Goal: Task Accomplishment & Management: Manage account settings

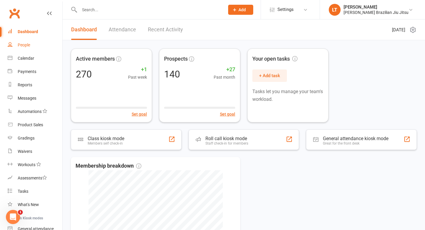
click at [22, 44] on div "People" at bounding box center [24, 44] width 12 height 5
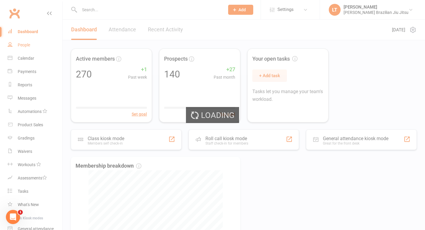
select select "100"
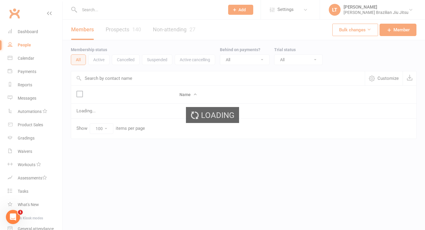
click at [92, 7] on div "Loading" at bounding box center [212, 115] width 425 height 230
click at [94, 9] on input "text" at bounding box center [149, 10] width 143 height 8
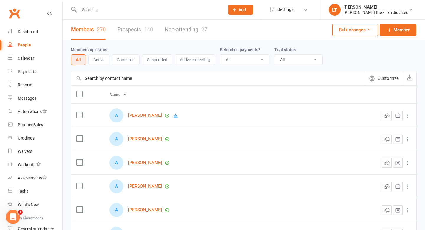
click at [94, 9] on input "text" at bounding box center [149, 10] width 143 height 8
click at [27, 151] on div "Waivers" at bounding box center [25, 151] width 14 height 5
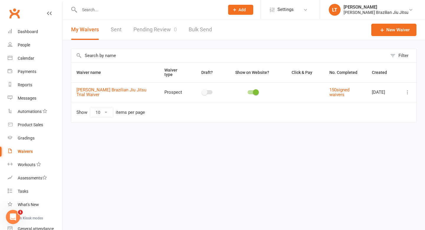
click at [159, 30] on link "Pending Review 0" at bounding box center [154, 29] width 43 height 20
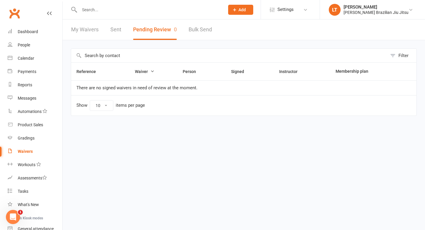
click at [118, 9] on input "text" at bounding box center [149, 10] width 143 height 8
drag, startPoint x: 99, startPoint y: 10, endPoint x: 3, endPoint y: 8, distance: 95.9
click at [3, 1] on header "miriya No results Prospect Member Non-attending contact Class / event Appointme…" at bounding box center [212, 1] width 425 height 0
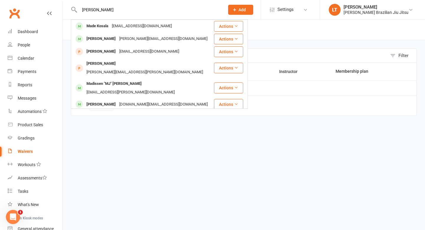
type input "Madeleine"
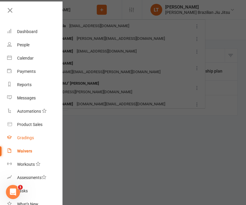
click at [22, 137] on div "Gradings" at bounding box center [25, 137] width 17 height 5
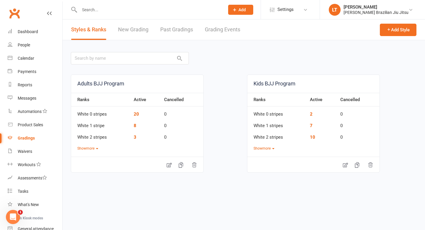
click at [185, 31] on link "Past Gradings" at bounding box center [176, 29] width 33 height 20
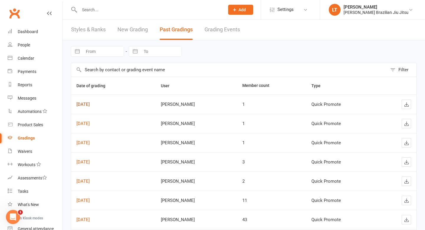
click at [90, 104] on link "[DATE]" at bounding box center [82, 104] width 13 height 5
click at [90, 123] on link "[DATE]" at bounding box center [82, 123] width 13 height 5
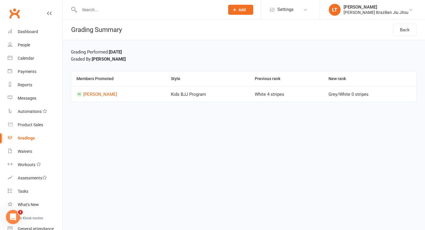
click at [94, 8] on input "text" at bounding box center [149, 10] width 143 height 8
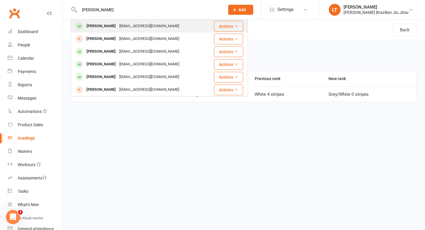
type input "Kingsley"
click at [229, 24] on button "Actions" at bounding box center [228, 26] width 29 height 11
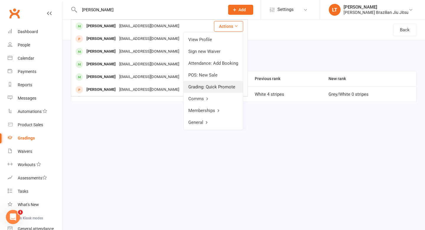
click at [216, 86] on link "Grading: Quick Promote" at bounding box center [213, 87] width 59 height 12
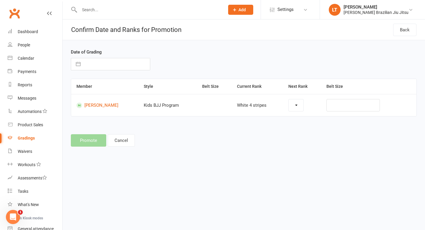
select select "42293"
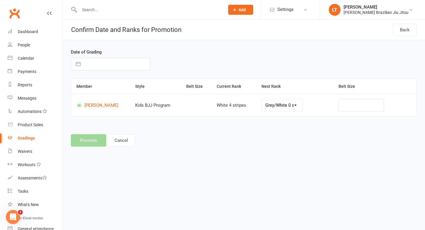
select select "8"
select select "2025"
select select "9"
select select "2025"
select select "10"
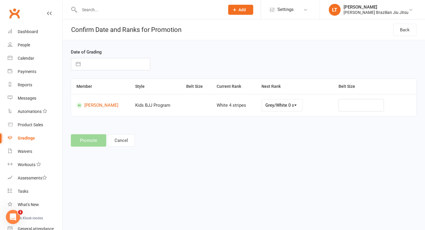
select select "2025"
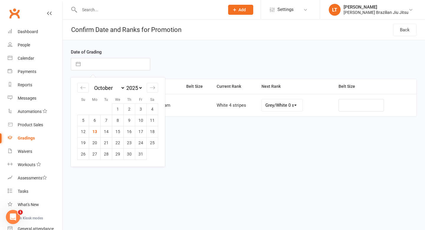
click at [91, 61] on input "text" at bounding box center [117, 64] width 66 height 12
click at [95, 120] on td "6" at bounding box center [95, 119] width 12 height 11
type input "06 Oct 2025"
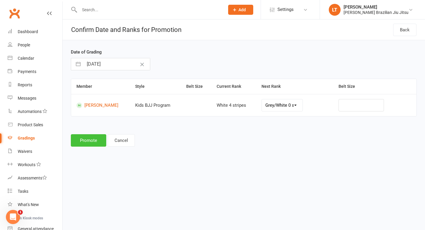
click at [93, 140] on button "Promote" at bounding box center [88, 140] width 35 height 12
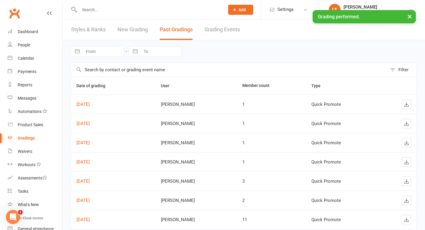
click at [110, 10] on div "× Grading performed." at bounding box center [208, 10] width 417 height 0
click at [93, 6] on input "text" at bounding box center [149, 10] width 143 height 8
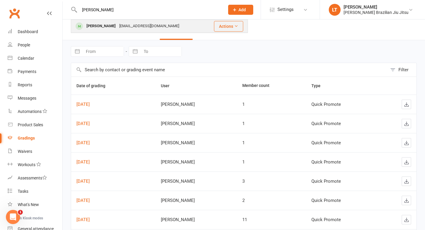
type input "spencer"
click at [112, 27] on div "Spencer Goodson" at bounding box center [101, 26] width 33 height 9
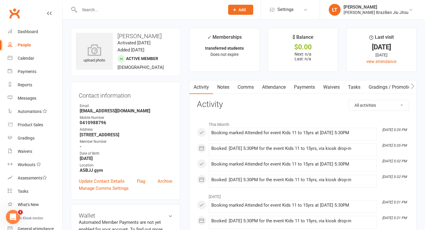
click at [107, 10] on input "text" at bounding box center [149, 10] width 143 height 8
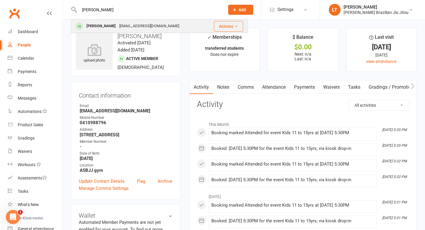
type input "spencer"
click at [229, 26] on button "Actions" at bounding box center [228, 26] width 29 height 11
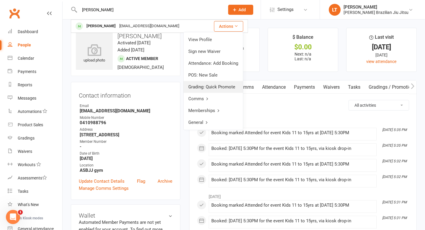
click at [210, 86] on link "Grading: Quick Promote" at bounding box center [213, 87] width 59 height 12
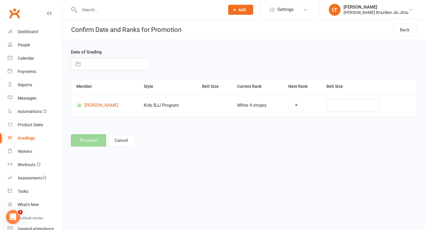
select select "42293"
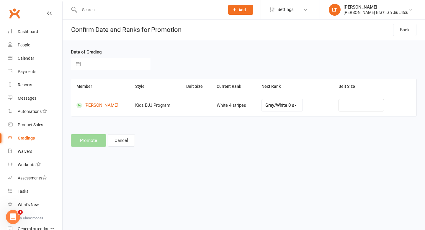
click at [80, 64] on button "button" at bounding box center [78, 64] width 11 height 12
select select "8"
select select "2025"
select select "9"
select select "2025"
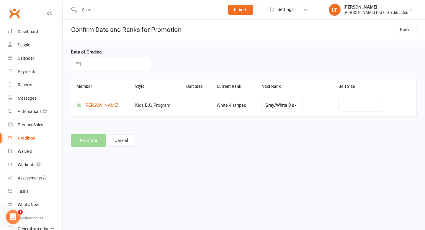
select select "10"
select select "2025"
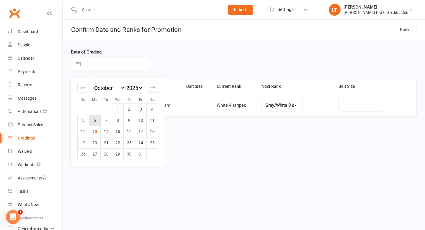
click at [96, 119] on td "6" at bounding box center [95, 119] width 12 height 11
type input "06 Oct 2025"
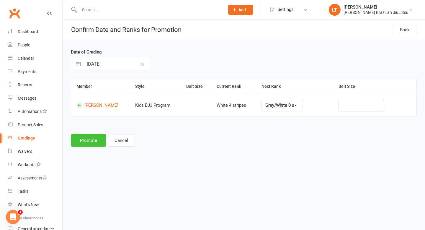
click at [87, 141] on button "Promote" at bounding box center [88, 140] width 35 height 12
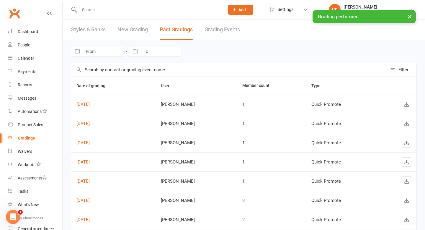
click at [104, 10] on div "× Grading performed." at bounding box center [208, 10] width 417 height 0
click at [89, 10] on div "× Grading performed." at bounding box center [208, 10] width 417 height 0
click at [89, 7] on input "text" at bounding box center [149, 10] width 143 height 8
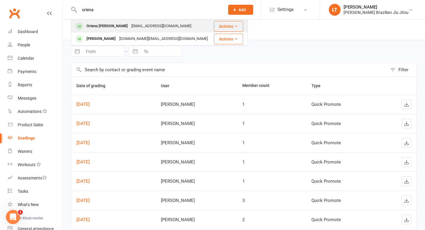
type input "oriena"
click at [223, 26] on button "Actions" at bounding box center [228, 26] width 29 height 11
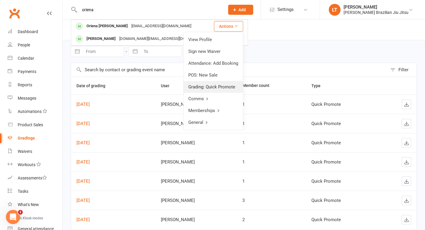
click at [209, 86] on link "Grading: Quick Promote" at bounding box center [213, 87] width 59 height 12
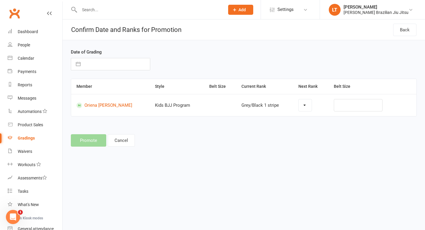
select select "42305"
click at [78, 64] on button "button" at bounding box center [78, 64] width 11 height 12
select select "8"
select select "2025"
select select "9"
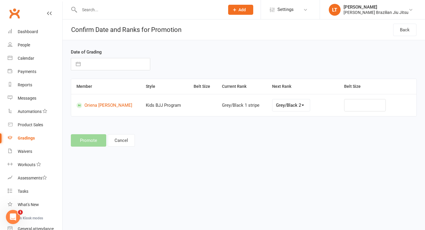
select select "2025"
select select "10"
select select "2025"
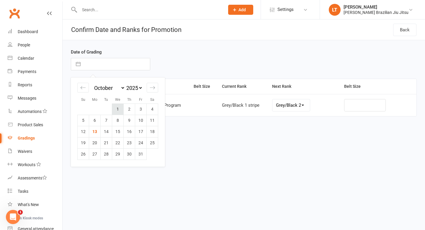
click at [117, 109] on td "1" at bounding box center [118, 108] width 12 height 11
type input "01 Oct 2025"
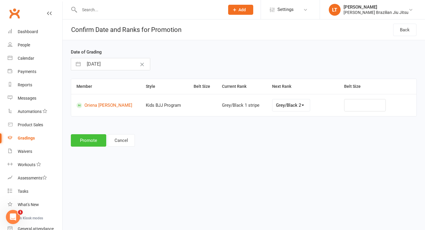
click at [89, 142] on button "Promote" at bounding box center [88, 140] width 35 height 12
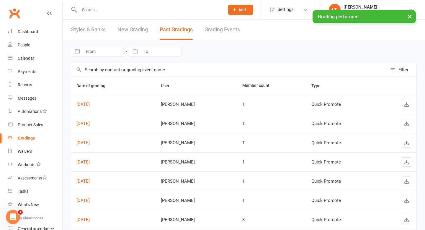
click at [94, 10] on div "× Grading performed." at bounding box center [208, 10] width 417 height 0
click at [91, 7] on input "text" at bounding box center [149, 10] width 143 height 8
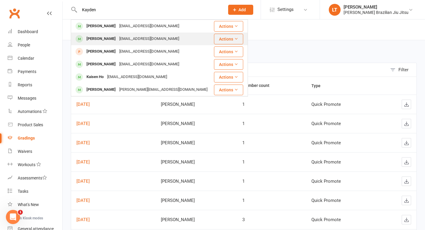
type input "Kayden"
click at [233, 38] on button "Actions" at bounding box center [228, 39] width 29 height 11
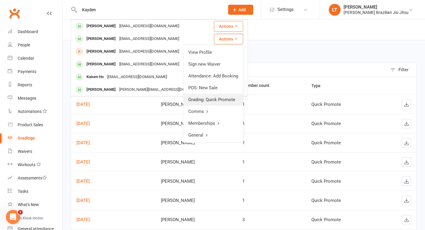
click at [208, 98] on link "Grading: Quick Promote" at bounding box center [213, 100] width 59 height 12
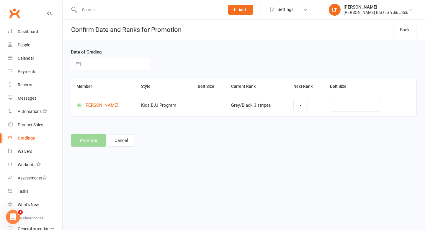
select select "42307"
click at [80, 63] on button "button" at bounding box center [78, 64] width 11 height 12
select select "8"
select select "2025"
select select "9"
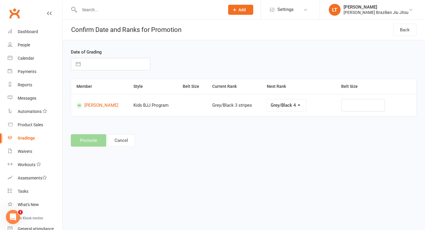
select select "2025"
select select "10"
select select "2025"
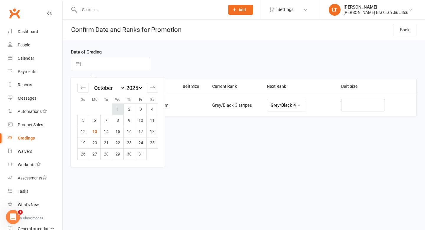
click at [119, 108] on td "1" at bounding box center [118, 108] width 12 height 11
type input "01 Oct 2025"
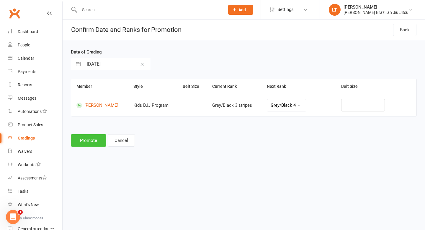
click at [93, 141] on button "Promote" at bounding box center [88, 140] width 35 height 12
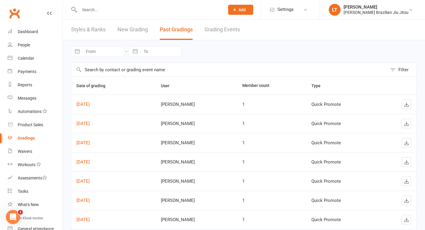
click at [96, 11] on input "text" at bounding box center [149, 10] width 143 height 8
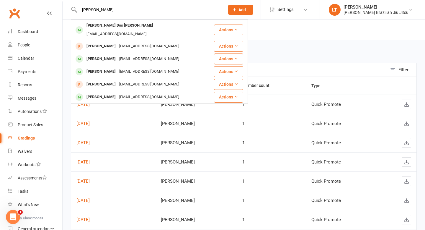
type input "Isabella"
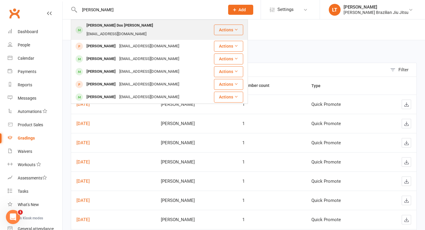
drag, startPoint x: 96, startPoint y: 11, endPoint x: 236, endPoint y: 29, distance: 141.1
click at [236, 29] on button "Actions" at bounding box center [228, 29] width 29 height 11
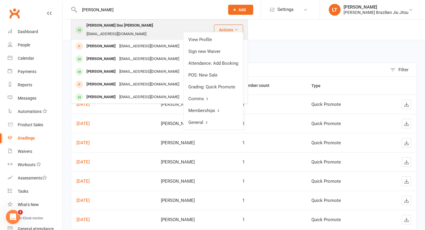
click at [203, 86] on link "Grading: Quick Promote" at bounding box center [213, 87] width 59 height 12
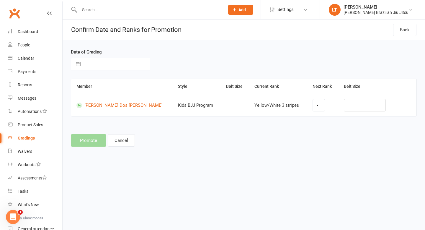
select select "42312"
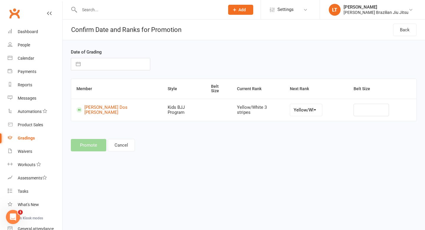
drag, startPoint x: 236, startPoint y: 29, endPoint x: 78, endPoint y: 63, distance: 161.3
click at [78, 63] on button "button" at bounding box center [78, 64] width 11 height 12
select select "8"
select select "2025"
select select "9"
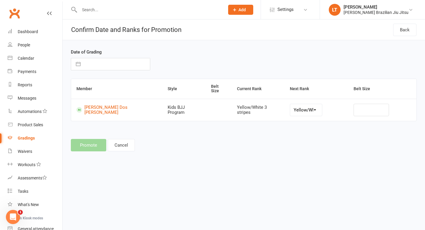
select select "2025"
select select "10"
select select "2025"
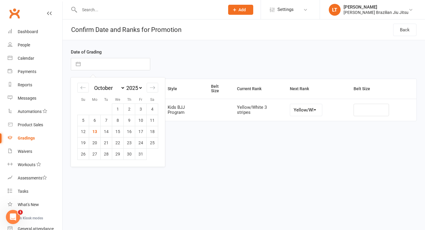
click at [95, 119] on td "6" at bounding box center [95, 119] width 12 height 11
type input "06 Oct 2025"
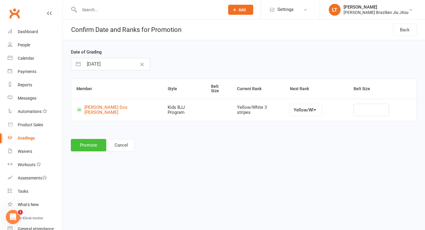
click at [89, 141] on button "Promote" at bounding box center [88, 145] width 35 height 12
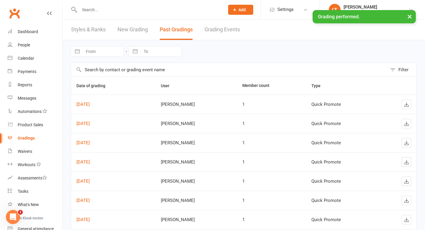
click at [94, 10] on div "× Grading performed." at bounding box center [208, 10] width 417 height 0
drag, startPoint x: 78, startPoint y: 63, endPoint x: 92, endPoint y: 9, distance: 56.4
click at [92, 9] on input "text" at bounding box center [149, 10] width 143 height 8
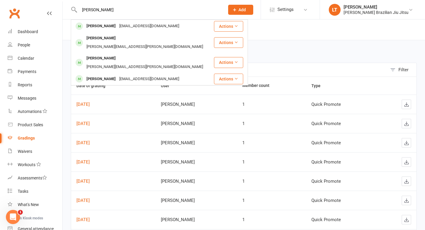
type input "Evelyn"
click at [235, 27] on icon at bounding box center [236, 26] width 4 height 4
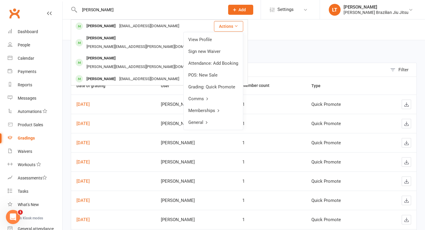
click at [206, 85] on link "Grading: Quick Promote" at bounding box center [213, 87] width 59 height 12
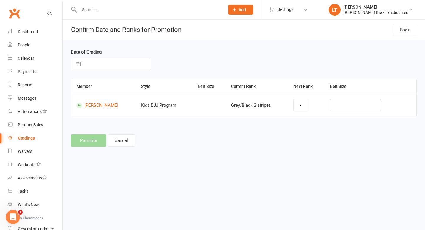
select select "42306"
click at [79, 64] on button "button" at bounding box center [78, 64] width 11 height 12
select select "8"
select select "2025"
select select "9"
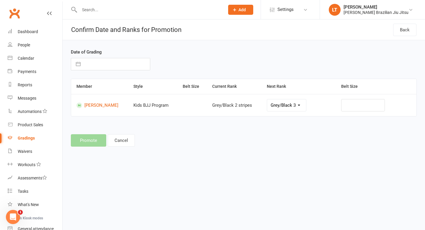
select select "2025"
select select "10"
select select "2025"
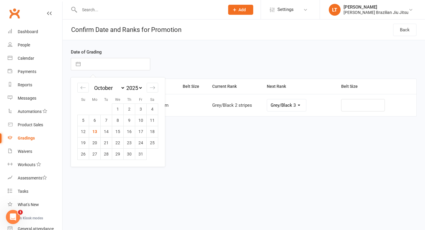
click at [118, 110] on td "1" at bounding box center [118, 108] width 12 height 11
type input "01 Oct 2025"
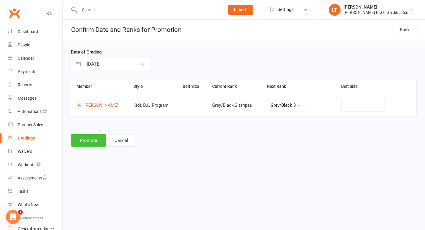
drag, startPoint x: 92, startPoint y: 9, endPoint x: 88, endPoint y: 141, distance: 132.0
click at [88, 141] on button "Promote" at bounding box center [88, 140] width 35 height 12
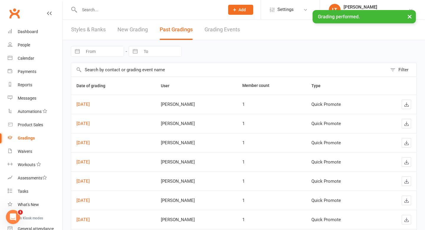
click at [103, 10] on div "× Grading performed." at bounding box center [208, 10] width 417 height 0
drag, startPoint x: 88, startPoint y: 141, endPoint x: 89, endPoint y: 9, distance: 131.6
click at [89, 9] on input "text" at bounding box center [149, 10] width 143 height 8
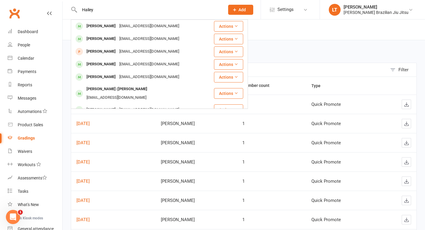
type input "Hailey"
click at [235, 26] on icon at bounding box center [236, 26] width 4 height 4
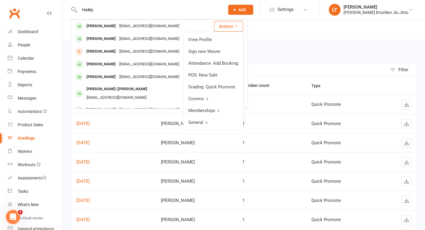
click at [209, 86] on link "Grading: Quick Promote" at bounding box center [213, 87] width 59 height 12
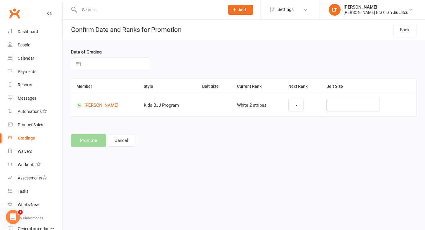
select select "42355"
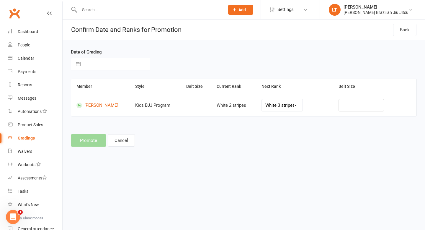
click at [78, 64] on button "button" at bounding box center [78, 64] width 11 height 12
select select "8"
select select "2025"
select select "9"
select select "2025"
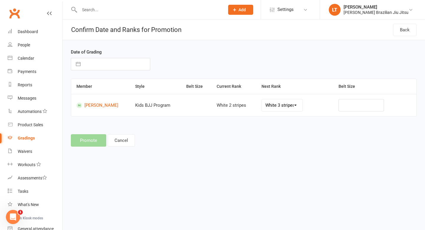
select select "10"
select select "2025"
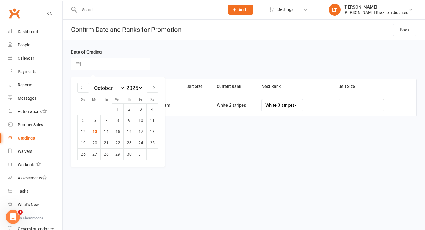
click at [118, 108] on td "1" at bounding box center [118, 108] width 12 height 11
type input "01 Oct 2025"
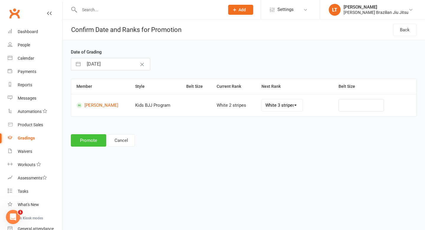
drag, startPoint x: 89, startPoint y: 9, endPoint x: 87, endPoint y: 143, distance: 133.4
click at [87, 143] on button "Promote" at bounding box center [88, 140] width 35 height 12
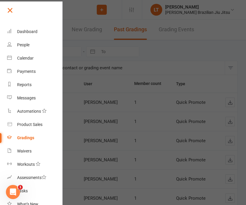
click at [39, 14] on link at bounding box center [34, 12] width 57 height 13
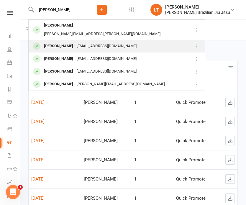
type input "[PERSON_NAME]"
click at [75, 42] on div "[EMAIL_ADDRESS][DOMAIN_NAME]" at bounding box center [106, 46] width 63 height 9
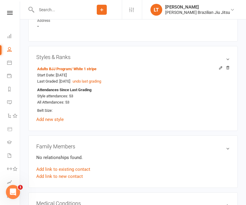
scroll to position [433, 0]
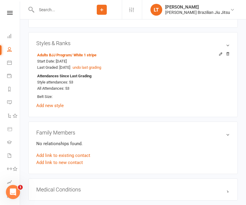
click at [59, 11] on input "text" at bounding box center [58, 10] width 47 height 8
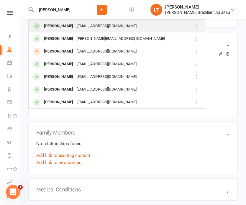
type input "[PERSON_NAME]"
click at [65, 24] on div "[PERSON_NAME]" at bounding box center [58, 26] width 33 height 9
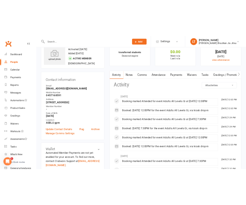
scroll to position [20, 0]
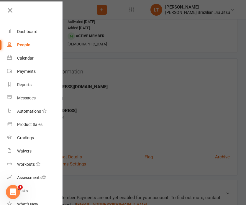
click at [135, 67] on div at bounding box center [123, 102] width 246 height 205
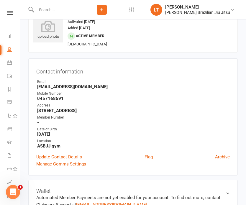
click at [47, 10] on input "text" at bounding box center [58, 10] width 47 height 8
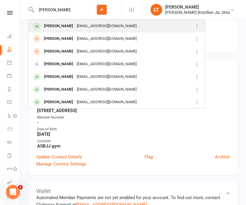
type input "[PERSON_NAME]"
click at [68, 27] on div "[PERSON_NAME]" at bounding box center [58, 26] width 33 height 9
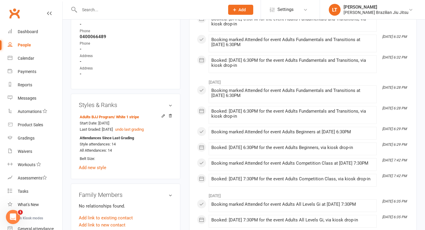
scroll to position [353, 0]
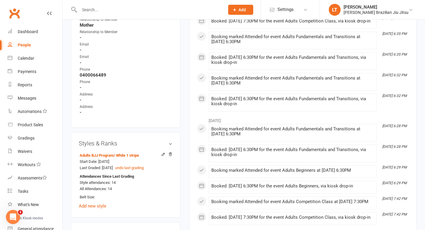
click at [133, 9] on input "text" at bounding box center [149, 10] width 143 height 8
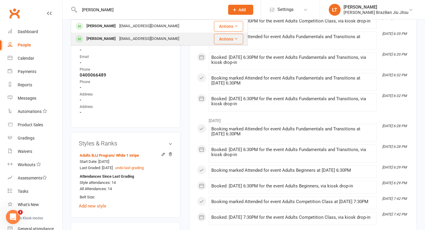
type input "[PERSON_NAME]"
click at [119, 40] on div "[EMAIL_ADDRESS][DOMAIN_NAME]" at bounding box center [148, 39] width 63 height 9
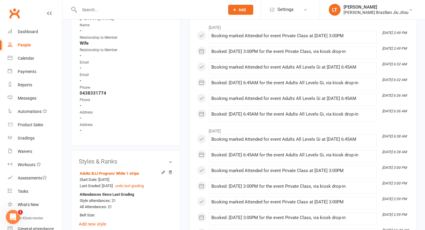
scroll to position [329, 0]
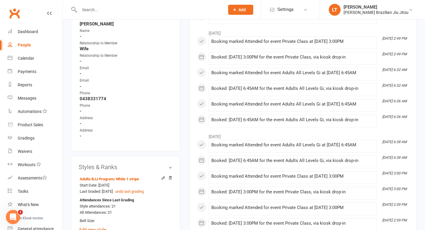
click at [106, 8] on input "text" at bounding box center [149, 10] width 143 height 8
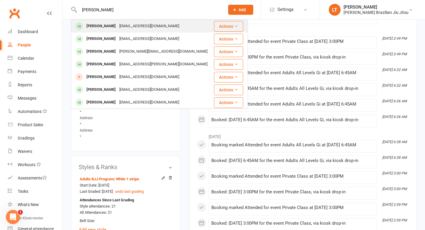
type input "[PERSON_NAME]"
click at [106, 29] on div "[PERSON_NAME]" at bounding box center [101, 26] width 33 height 9
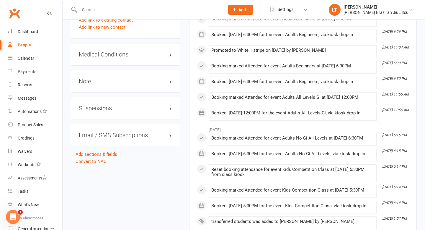
scroll to position [585, 0]
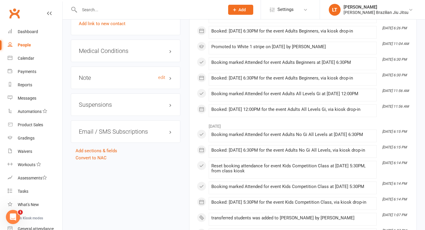
click at [136, 80] on h3 "Note edit" at bounding box center [126, 77] width 94 height 6
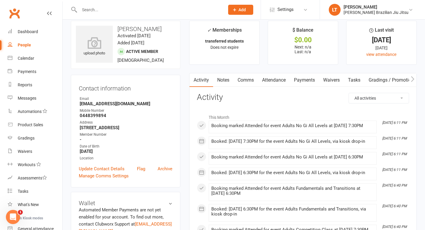
scroll to position [0, 0]
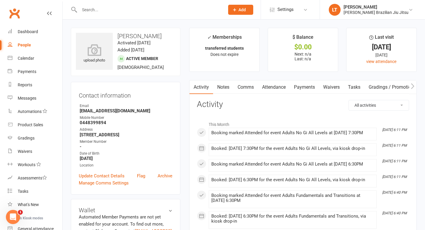
click at [109, 8] on input "text" at bounding box center [149, 10] width 143 height 8
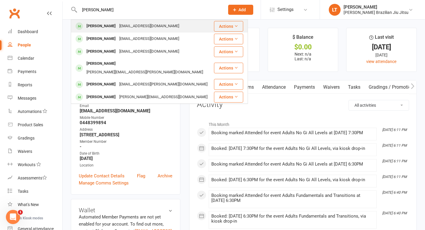
type input "[PERSON_NAME]"
click at [142, 27] on div "[EMAIL_ADDRESS][DOMAIN_NAME]" at bounding box center [148, 26] width 63 height 9
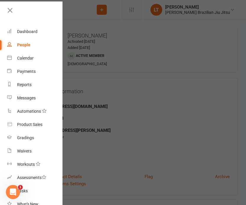
click at [97, 25] on div at bounding box center [123, 102] width 246 height 205
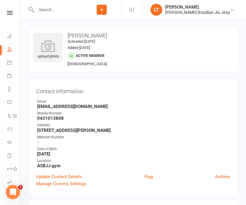
click at [50, 9] on input "text" at bounding box center [58, 10] width 47 height 8
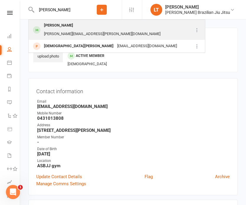
type input "[PERSON_NAME]"
click at [62, 24] on div "[PERSON_NAME]" at bounding box center [58, 25] width 33 height 9
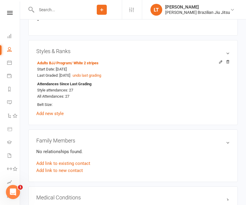
scroll to position [424, 0]
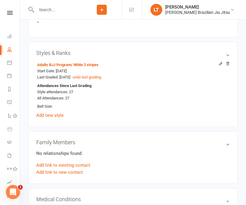
click at [50, 7] on input "text" at bounding box center [58, 10] width 47 height 8
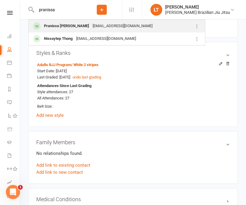
type input "pranissa"
click at [63, 24] on div "Pranissa [PERSON_NAME]" at bounding box center [66, 26] width 49 height 9
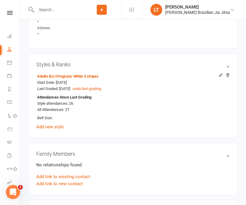
scroll to position [406, 0]
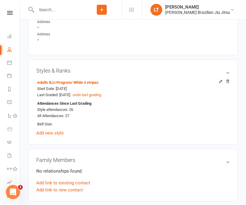
click at [50, 12] on input "text" at bounding box center [58, 10] width 47 height 8
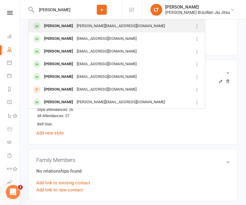
type input "[PERSON_NAME]"
click at [60, 27] on div "[PERSON_NAME]" at bounding box center [58, 26] width 33 height 9
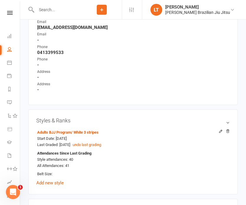
scroll to position [422, 0]
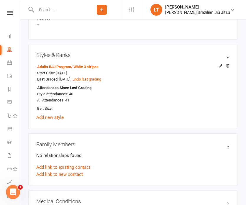
click at [50, 11] on input "text" at bounding box center [58, 10] width 47 height 8
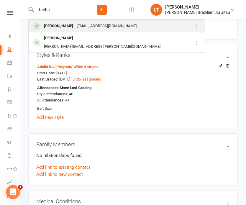
type input "fariha"
click at [60, 25] on div "[PERSON_NAME]" at bounding box center [58, 26] width 33 height 9
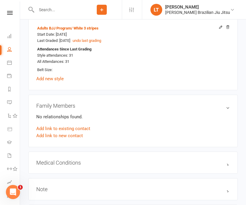
scroll to position [460, 0]
click at [60, 11] on input "text" at bounding box center [58, 10] width 47 height 8
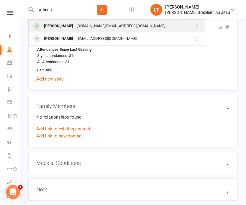
type input "athena"
click at [75, 25] on div "[DOMAIN_NAME][EMAIL_ADDRESS][DOMAIN_NAME]" at bounding box center [121, 26] width 92 height 9
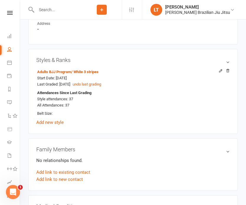
scroll to position [417, 0]
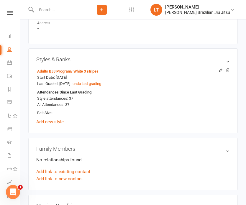
click at [50, 9] on input "text" at bounding box center [58, 10] width 47 height 8
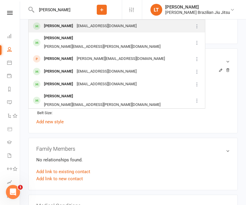
type input "[PERSON_NAME]"
click at [74, 27] on div "[PERSON_NAME]" at bounding box center [58, 26] width 33 height 9
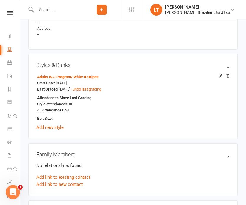
scroll to position [435, 0]
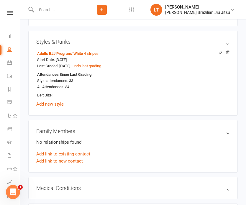
click at [46, 9] on input "text" at bounding box center [58, 10] width 47 height 8
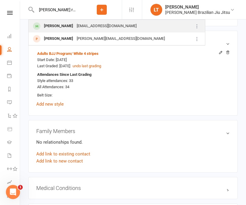
type input "[PERSON_NAME] rwm"
click at [53, 24] on div "[PERSON_NAME]" at bounding box center [58, 26] width 33 height 9
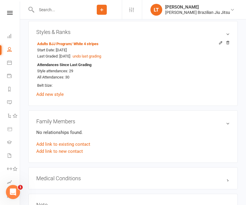
scroll to position [445, 0]
click at [48, 10] on input "text" at bounding box center [58, 10] width 47 height 8
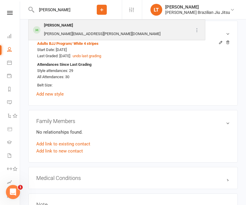
type input "[PERSON_NAME]"
click at [58, 25] on div "[PERSON_NAME]" at bounding box center [58, 25] width 33 height 9
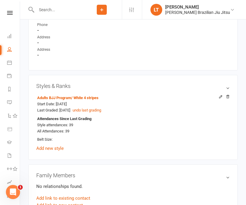
scroll to position [380, 0]
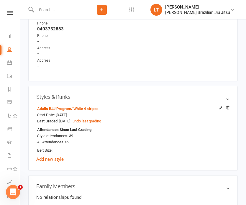
click at [50, 9] on input "text" at bounding box center [58, 10] width 47 height 8
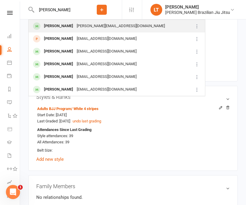
type input "[PERSON_NAME]"
click at [59, 24] on div "[PERSON_NAME]" at bounding box center [58, 26] width 33 height 9
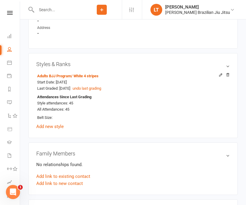
scroll to position [413, 0]
click at [52, 12] on input "text" at bounding box center [58, 10] width 47 height 8
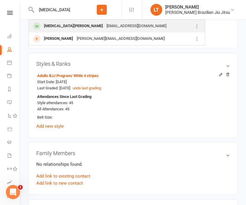
type input "[MEDICAL_DATA]"
click at [69, 29] on div "[MEDICAL_DATA][PERSON_NAME]" at bounding box center [73, 26] width 63 height 9
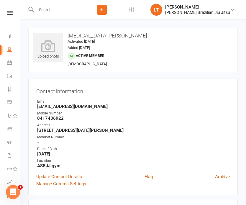
click at [45, 10] on input "text" at bounding box center [58, 10] width 47 height 8
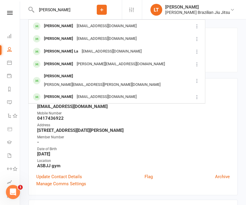
type input "[PERSON_NAME]"
click at [65, 25] on div "[PERSON_NAME]" at bounding box center [58, 26] width 33 height 9
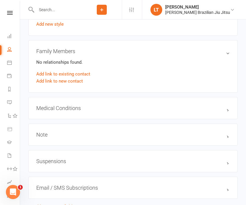
scroll to position [432, 0]
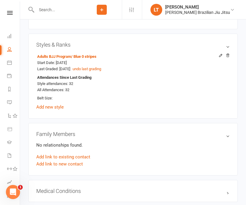
click at [50, 10] on input "text" at bounding box center [58, 10] width 47 height 8
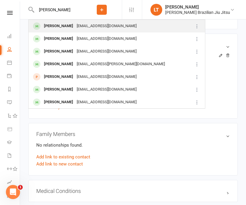
type input "[PERSON_NAME]"
click at [75, 25] on div "[EMAIL_ADDRESS][DOMAIN_NAME]" at bounding box center [106, 26] width 63 height 9
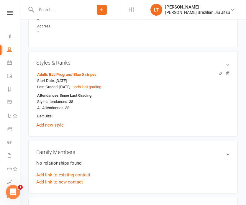
scroll to position [410, 0]
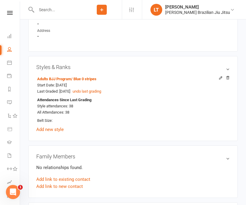
click at [59, 9] on input "text" at bounding box center [58, 10] width 47 height 8
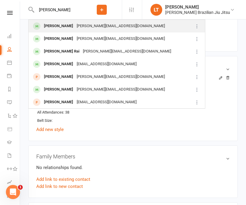
type input "[PERSON_NAME]"
click at [75, 24] on div "[PERSON_NAME][EMAIL_ADDRESS][DOMAIN_NAME]" at bounding box center [121, 26] width 92 height 9
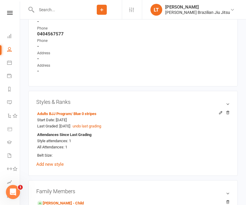
scroll to position [375, 0]
click at [54, 8] on input "text" at bounding box center [58, 10] width 47 height 8
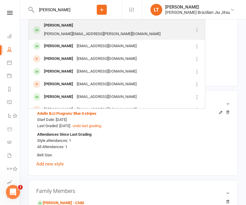
type input "[PERSON_NAME]"
click at [59, 25] on div "[PERSON_NAME]" at bounding box center [58, 25] width 33 height 9
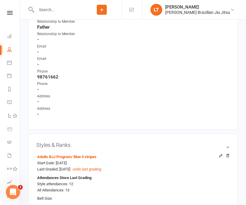
scroll to position [368, 0]
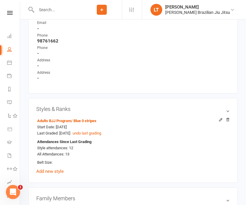
click at [54, 10] on input "text" at bounding box center [58, 10] width 47 height 8
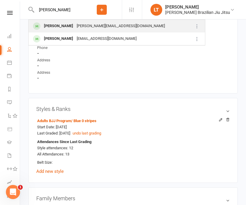
type input "[PERSON_NAME]"
click at [75, 28] on div "[PERSON_NAME]" at bounding box center [58, 26] width 33 height 9
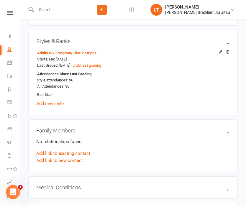
scroll to position [437, 0]
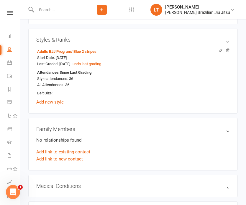
click at [44, 7] on input "text" at bounding box center [58, 10] width 47 height 8
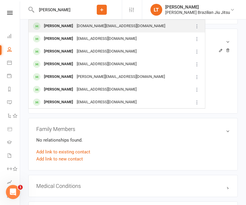
type input "[PERSON_NAME]"
click at [59, 27] on div "[PERSON_NAME]" at bounding box center [58, 26] width 33 height 9
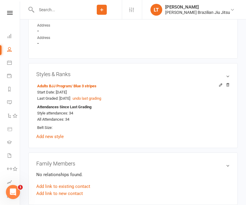
scroll to position [414, 0]
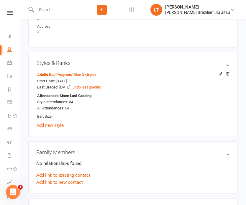
click at [47, 12] on input "text" at bounding box center [58, 10] width 47 height 8
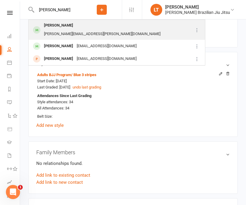
type input "[PERSON_NAME]"
click at [60, 24] on div "[PERSON_NAME]" at bounding box center [58, 25] width 33 height 9
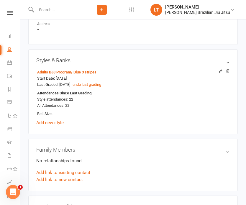
scroll to position [463, 0]
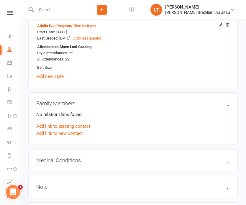
click at [44, 10] on input "text" at bounding box center [58, 10] width 47 height 8
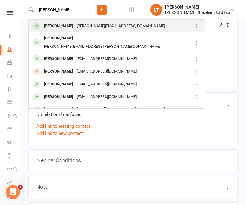
type input "[PERSON_NAME]"
click at [55, 25] on div "[PERSON_NAME]" at bounding box center [58, 26] width 33 height 9
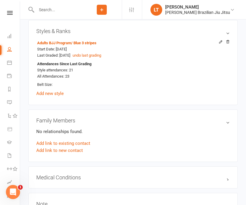
scroll to position [446, 0]
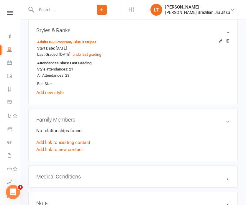
click at [49, 12] on input "text" at bounding box center [58, 10] width 47 height 8
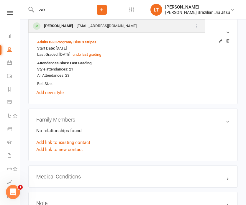
type input "zaki"
click at [60, 25] on div "[PERSON_NAME]" at bounding box center [58, 26] width 33 height 9
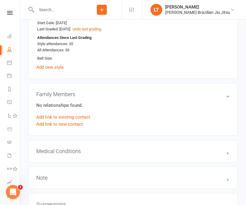
scroll to position [479, 0]
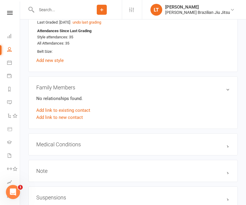
click at [50, 10] on input "text" at bounding box center [58, 10] width 47 height 8
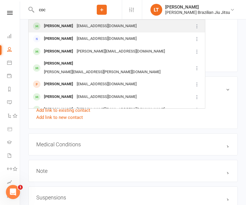
type input "coc"
click at [58, 25] on div "[PERSON_NAME]" at bounding box center [58, 26] width 33 height 9
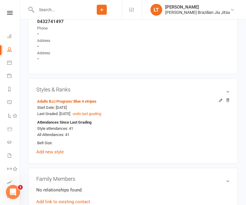
scroll to position [389, 0]
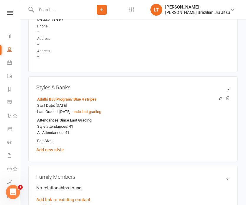
click at [53, 11] on input "text" at bounding box center [58, 10] width 47 height 8
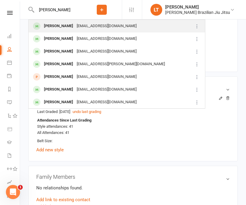
type input "[PERSON_NAME]"
click at [75, 24] on div "[EMAIL_ADDRESS][DOMAIN_NAME]" at bounding box center [106, 26] width 63 height 9
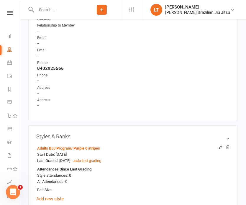
scroll to position [361, 0]
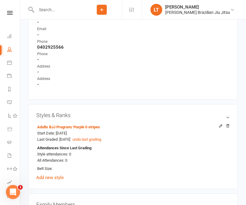
click at [45, 8] on input "text" at bounding box center [58, 10] width 47 height 8
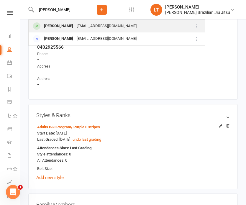
type input "[PERSON_NAME]"
click at [75, 25] on div "[EMAIL_ADDRESS][DOMAIN_NAME]" at bounding box center [106, 26] width 63 height 9
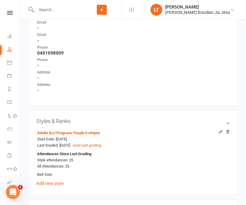
scroll to position [355, 0]
click at [54, 5] on div at bounding box center [54, 9] width 53 height 19
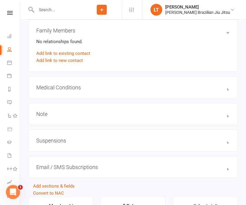
scroll to position [554, 0]
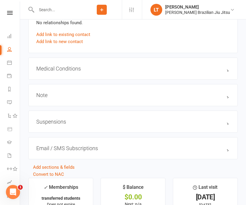
click at [54, 6] on input "text" at bounding box center [58, 10] width 47 height 8
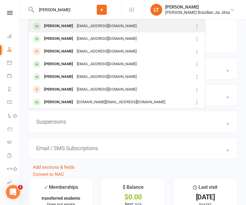
type input "[PERSON_NAME]"
click at [59, 25] on div "[PERSON_NAME]" at bounding box center [58, 26] width 33 height 9
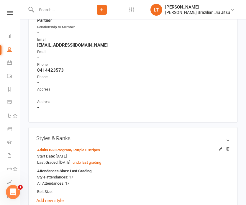
scroll to position [341, 0]
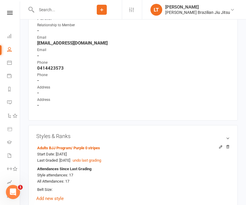
click at [49, 8] on input "text" at bounding box center [58, 10] width 47 height 8
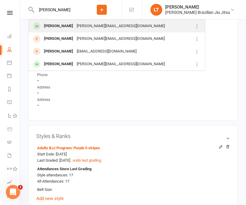
type input "[PERSON_NAME]"
click at [50, 28] on div "[PERSON_NAME]" at bounding box center [58, 26] width 33 height 9
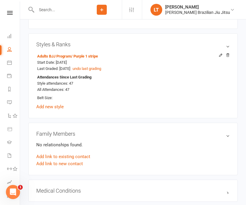
scroll to position [440, 0]
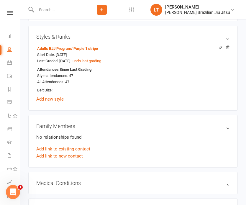
click at [42, 11] on input "text" at bounding box center [58, 10] width 47 height 8
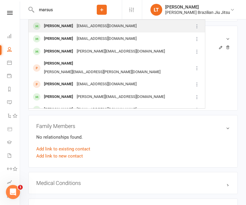
type input "marsus"
click at [45, 23] on div "[PERSON_NAME]" at bounding box center [58, 26] width 33 height 9
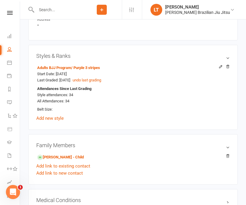
scroll to position [435, 0]
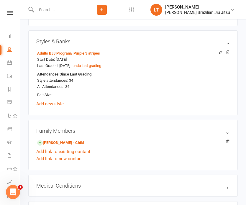
click at [51, 10] on input "text" at bounding box center [58, 10] width 47 height 8
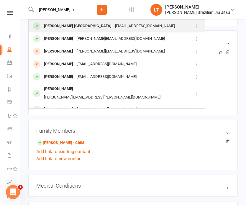
type input "[PERSON_NAME] france"
click at [62, 26] on div "[PERSON_NAME] [GEOGRAPHIC_DATA]" at bounding box center [77, 26] width 71 height 9
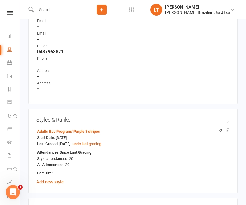
scroll to position [391, 0]
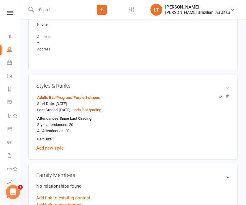
click at [47, 10] on input "text" at bounding box center [58, 10] width 47 height 8
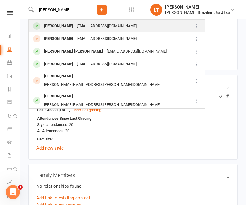
type input "[PERSON_NAME]"
click at [60, 24] on div "[PERSON_NAME]" at bounding box center [58, 26] width 33 height 9
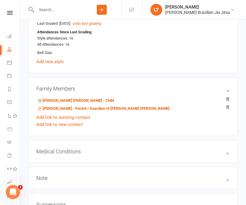
scroll to position [466, 0]
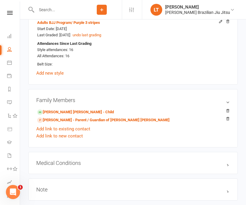
click at [52, 10] on input "text" at bounding box center [58, 10] width 47 height 8
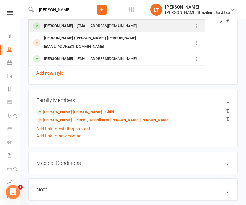
type input "[PERSON_NAME]"
click at [75, 28] on div "[EMAIL_ADDRESS][DOMAIN_NAME]" at bounding box center [106, 26] width 63 height 9
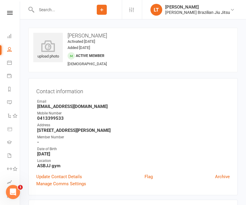
click at [52, 9] on input "text" at bounding box center [58, 10] width 47 height 8
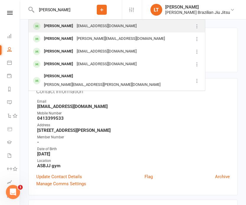
type input "[PERSON_NAME]"
click at [71, 25] on div "[PERSON_NAME]" at bounding box center [58, 26] width 33 height 9
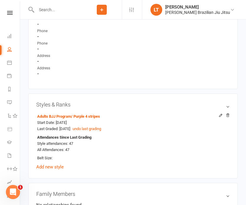
scroll to position [394, 0]
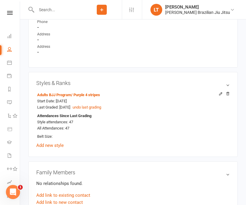
click at [52, 9] on input "text" at bounding box center [58, 10] width 47 height 8
type input "j"
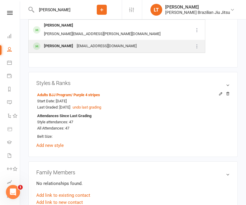
type input "[PERSON_NAME]"
click at [60, 42] on div "[PERSON_NAME]" at bounding box center [58, 46] width 33 height 9
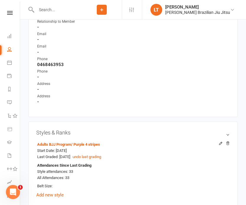
scroll to position [372, 0]
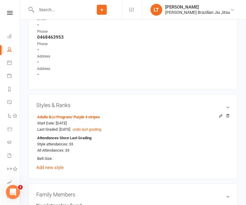
click at [58, 8] on input "text" at bounding box center [58, 10] width 47 height 8
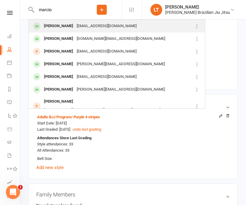
type input "marcio"
click at [61, 25] on div "[PERSON_NAME]" at bounding box center [58, 26] width 33 height 9
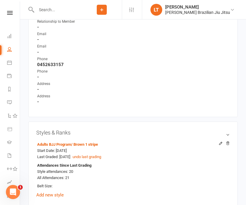
scroll to position [409, 0]
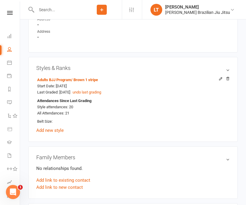
click at [46, 9] on input "text" at bounding box center [58, 10] width 47 height 8
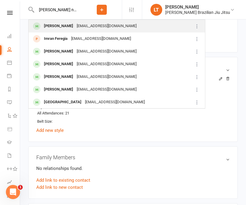
type input "[PERSON_NAME] nak"
click at [51, 27] on div "[PERSON_NAME]" at bounding box center [58, 26] width 33 height 9
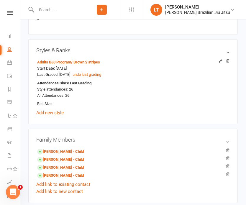
scroll to position [427, 0]
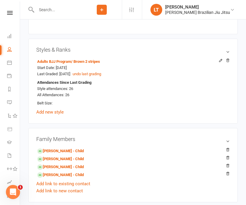
click at [45, 10] on input "text" at bounding box center [58, 10] width 47 height 8
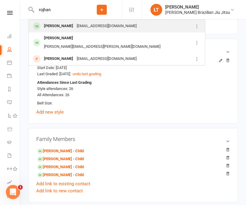
type input "rojhan"
click at [60, 26] on div "[PERSON_NAME]" at bounding box center [58, 26] width 33 height 9
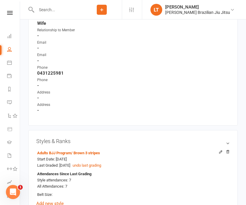
scroll to position [406, 0]
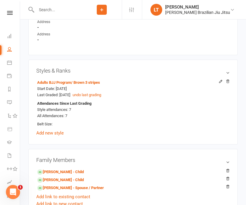
click at [48, 10] on input "text" at bounding box center [58, 10] width 47 height 8
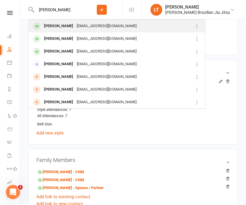
type input "[PERSON_NAME]"
click at [50, 26] on div "[PERSON_NAME]" at bounding box center [58, 26] width 33 height 9
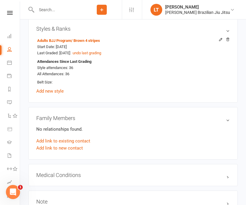
scroll to position [441, 0]
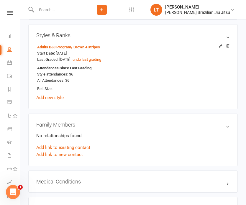
click at [41, 10] on input "text" at bounding box center [58, 10] width 47 height 8
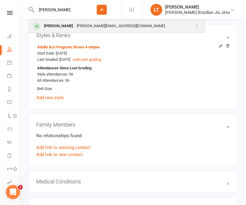
type input "[PERSON_NAME]"
click at [57, 27] on div "[PERSON_NAME]" at bounding box center [58, 26] width 33 height 9
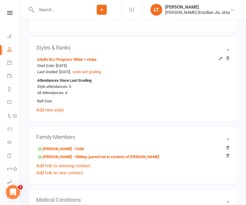
scroll to position [425, 0]
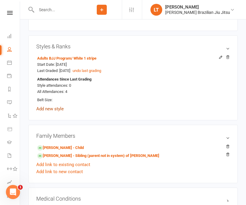
click at [51, 107] on link "Add new style" at bounding box center [49, 108] width 27 height 5
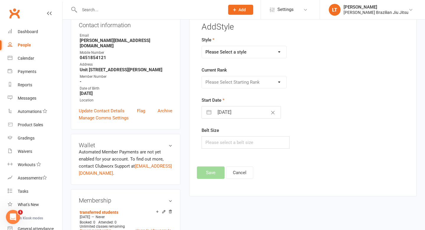
scroll to position [71, 0]
click at [236, 168] on button "Cancel" at bounding box center [239, 172] width 27 height 12
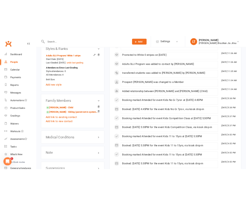
scroll to position [0, 0]
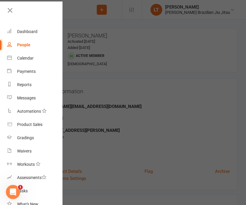
click at [77, 14] on div at bounding box center [123, 102] width 246 height 205
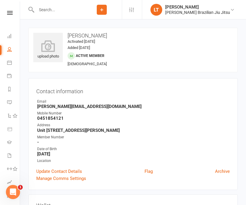
click at [62, 11] on input "text" at bounding box center [58, 10] width 47 height 8
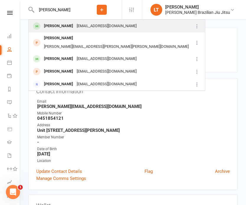
type input "[PERSON_NAME]"
click at [75, 25] on div "[EMAIL_ADDRESS][DOMAIN_NAME]" at bounding box center [106, 26] width 63 height 9
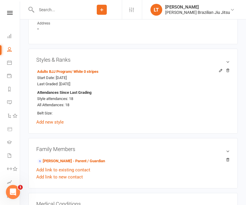
scroll to position [412, 0]
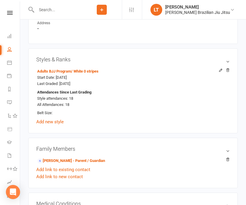
click at [61, 6] on input "text" at bounding box center [58, 10] width 47 height 8
type input "nico"
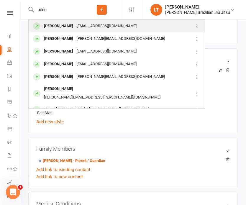
click at [71, 30] on div "Nico Lorenzo Escalona" at bounding box center [58, 26] width 33 height 9
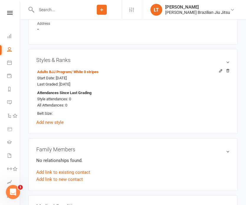
scroll to position [444, 0]
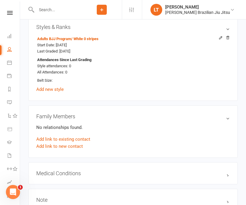
click at [54, 10] on input "text" at bounding box center [58, 10] width 47 height 8
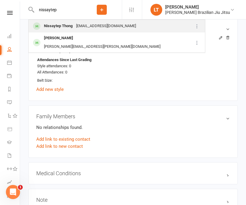
type input "nissaytep"
click at [60, 31] on div "Nissaytep Thong nissaytep078@gmail.com" at bounding box center [111, 26] width 164 height 12
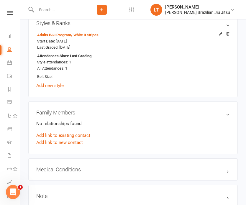
scroll to position [448, 0]
click at [44, 9] on input "text" at bounding box center [58, 10] width 47 height 8
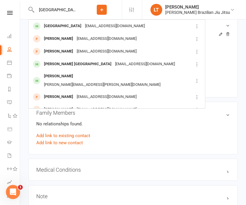
type input "kiran park"
click at [60, 26] on div "[GEOGRAPHIC_DATA]" at bounding box center [62, 26] width 41 height 9
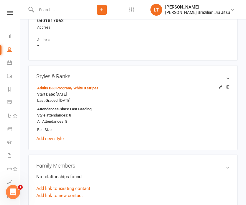
scroll to position [395, 0]
click at [46, 11] on input "text" at bounding box center [58, 10] width 47 height 8
type input "jacara egan"
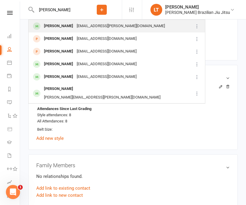
click at [65, 29] on div "[PERSON_NAME]" at bounding box center [58, 26] width 33 height 9
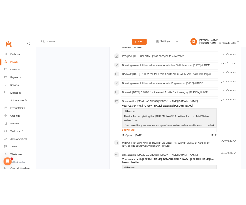
scroll to position [764, 0]
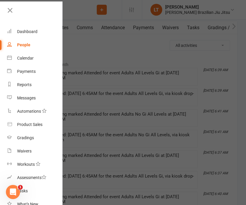
click at [82, 10] on div at bounding box center [123, 102] width 246 height 205
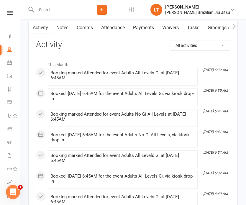
click at [58, 8] on input "text" at bounding box center [58, 10] width 47 height 8
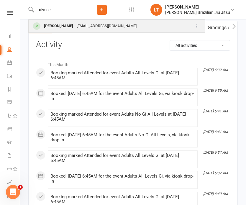
type input "ulysse"
click at [64, 23] on div "Ulysse Thivisol" at bounding box center [58, 26] width 33 height 9
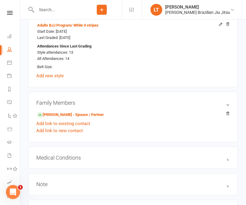
scroll to position [458, 0]
click at [48, 10] on input "text" at bounding box center [58, 10] width 47 height 8
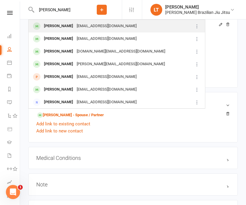
type input "marina litchfield"
click at [59, 26] on div "[PERSON_NAME]" at bounding box center [58, 26] width 33 height 9
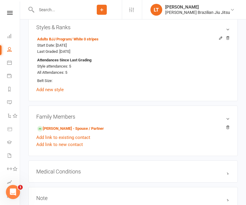
scroll to position [445, 0]
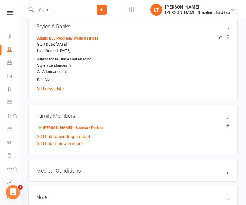
click at [50, 9] on input "text" at bounding box center [58, 10] width 47 height 8
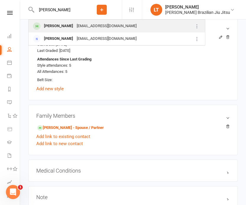
type input "Yousef b"
click at [47, 24] on div "Yousef BKHEET" at bounding box center [58, 26] width 33 height 9
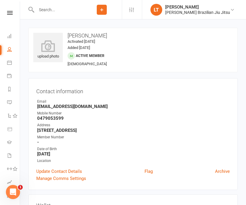
click at [57, 9] on input "text" at bounding box center [58, 10] width 47 height 8
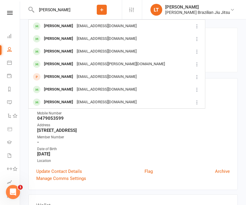
drag, startPoint x: 61, startPoint y: 11, endPoint x: 6, endPoint y: 3, distance: 55.5
click at [6, 1] on header "nhi nguyen Nhi Nguyen nhi.q.nguyenn@gmail.com Phi Nguyen phihnguyen93@gmail.com…" at bounding box center [123, 1] width 246 height 0
type input "joshua stipic"
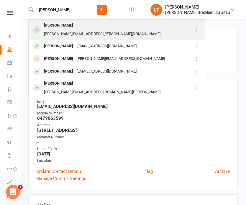
click at [69, 25] on div "[PERSON_NAME]" at bounding box center [58, 25] width 33 height 9
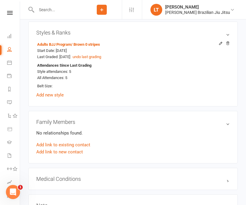
scroll to position [439, 0]
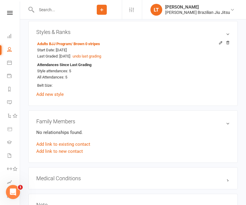
click at [47, 7] on input "text" at bounding box center [58, 10] width 47 height 8
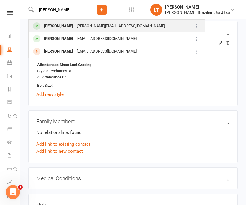
type input "veronika"
click at [58, 23] on div "Veronika Sevastyanova" at bounding box center [58, 26] width 33 height 9
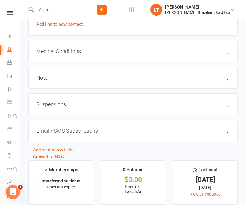
scroll to position [554, 0]
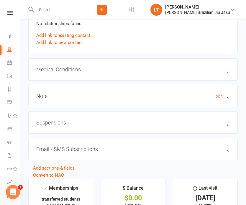
click at [111, 95] on h3 "Note edit" at bounding box center [133, 96] width 194 height 6
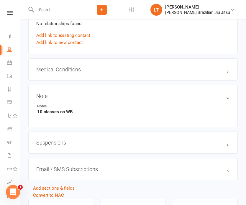
click at [68, 9] on input "text" at bounding box center [58, 10] width 47 height 8
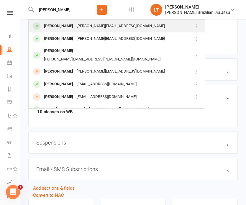
type input "[PERSON_NAME]"
click at [77, 24] on div "[PERSON_NAME][EMAIL_ADDRESS][DOMAIN_NAME]" at bounding box center [121, 26] width 92 height 9
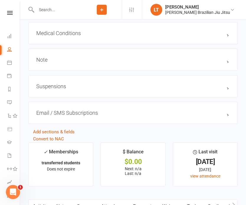
scroll to position [596, 0]
click at [106, 57] on h3 "Note edit" at bounding box center [133, 60] width 194 height 6
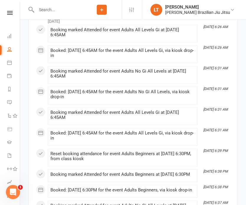
scroll to position [897, 0]
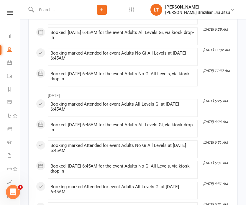
click at [63, 10] on input "text" at bounding box center [58, 10] width 47 height 8
type input "l"
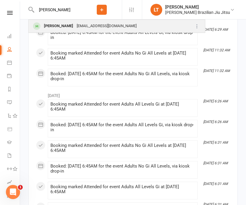
type input "klaudia kepa"
click at [81, 27] on div "klaudka8292@gmail.com" at bounding box center [106, 26] width 63 height 9
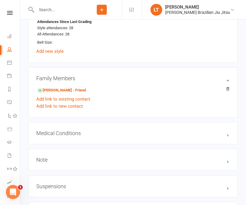
scroll to position [425, 0]
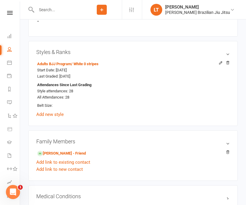
click at [56, 9] on input "text" at bounding box center [58, 10] width 47 height 8
type input "MJ"
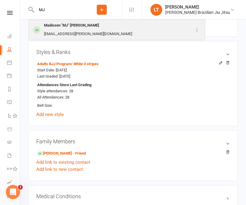
click at [127, 30] on div "[EMAIL_ADDRESS][PERSON_NAME][DOMAIN_NAME]" at bounding box center [88, 34] width 92 height 9
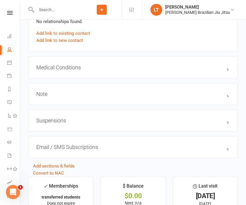
scroll to position [551, 0]
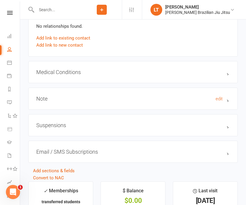
click at [143, 97] on h3 "Note edit" at bounding box center [133, 99] width 194 height 6
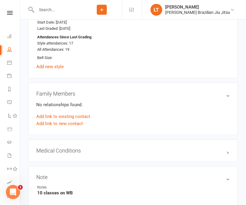
scroll to position [359, 0]
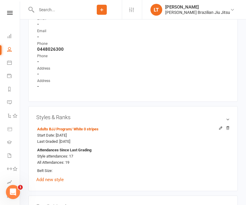
click at [63, 11] on input "text" at bounding box center [58, 10] width 47 height 8
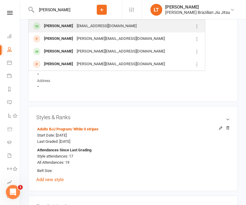
type input "Angelina Koh"
click at [63, 25] on div "Angelina Koh" at bounding box center [58, 26] width 33 height 9
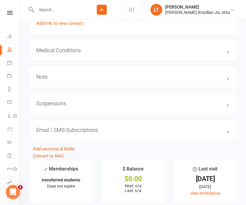
scroll to position [572, 0]
click at [138, 104] on h3 "Suspensions" at bounding box center [133, 104] width 194 height 6
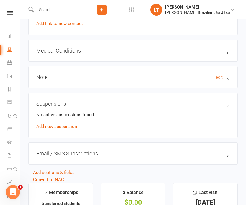
click at [105, 75] on h3 "Note edit" at bounding box center [133, 77] width 194 height 6
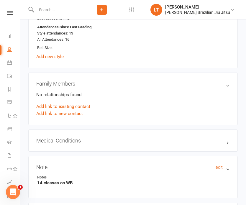
scroll to position [439, 0]
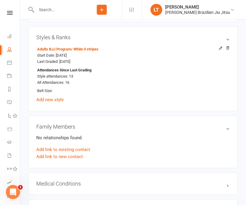
click at [55, 7] on input "text" at bounding box center [58, 10] width 47 height 8
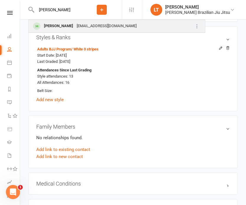
type input "Melody li"
click at [61, 24] on div "Melody Li" at bounding box center [58, 26] width 33 height 9
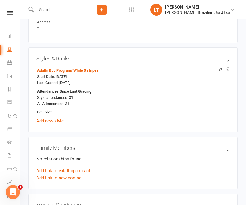
scroll to position [422, 0]
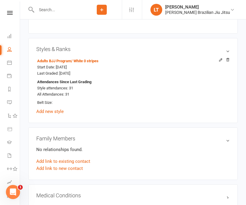
click at [48, 11] on input "text" at bounding box center [58, 10] width 47 height 8
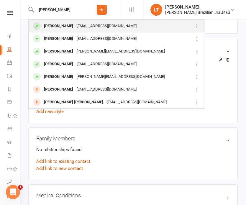
type input "Finn McLeod"
click at [50, 26] on div "Finn McLeod" at bounding box center [58, 26] width 33 height 9
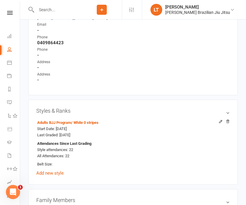
scroll to position [370, 0]
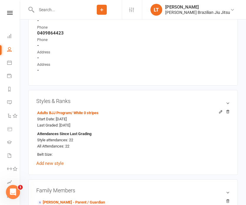
click at [54, 10] on input "text" at bounding box center [58, 10] width 47 height 8
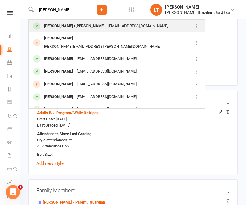
type input "Eun Chan"
click at [63, 26] on div "EUN CHAN (Enoch) HONG" at bounding box center [74, 26] width 64 height 9
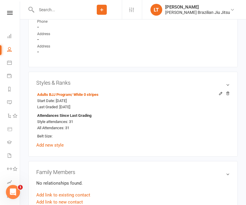
scroll to position [421, 0]
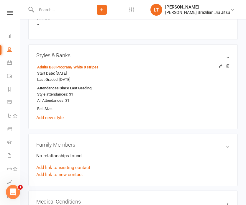
click at [49, 10] on input "text" at bounding box center [58, 10] width 47 height 8
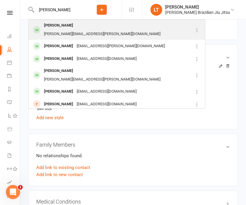
type input "[PERSON_NAME]"
click at [58, 22] on div "Michael Dasey michael.dasey@gmail.com" at bounding box center [111, 29] width 164 height 19
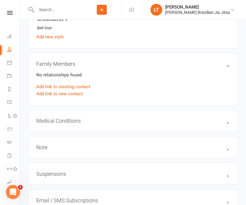
scroll to position [575, 0]
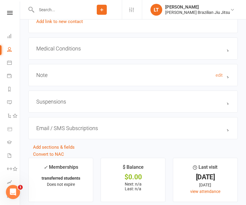
click at [45, 72] on h3 "Note edit" at bounding box center [133, 75] width 194 height 6
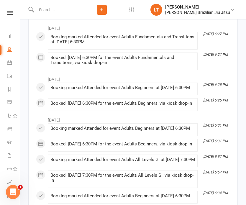
scroll to position [1005, 0]
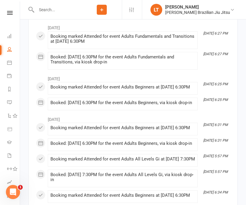
click at [54, 9] on input "text" at bounding box center [58, 10] width 47 height 8
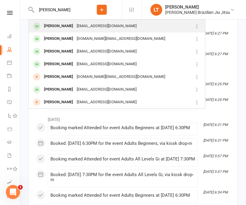
type input "eva lin"
click at [75, 28] on div "dongjie_lin@hotmail.com" at bounding box center [106, 26] width 63 height 9
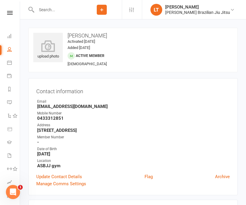
click at [50, 11] on input "text" at bounding box center [58, 10] width 47 height 8
type input "Kerem"
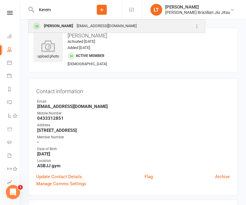
click at [168, 21] on div "Kerem Calisir keremcalisir225@gmail.com" at bounding box center [108, 26] width 159 height 12
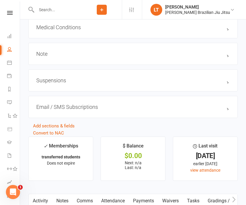
scroll to position [584, 0]
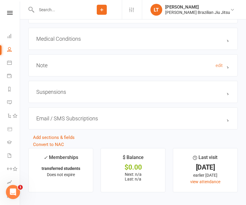
click at [145, 63] on h3 "Note edit" at bounding box center [133, 65] width 194 height 6
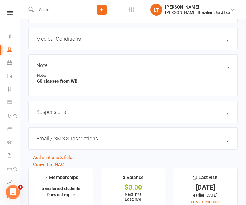
click at [51, 9] on input "text" at bounding box center [58, 10] width 47 height 8
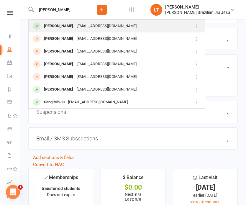
type input "[PERSON_NAME]"
click at [56, 24] on div "[PERSON_NAME]" at bounding box center [58, 26] width 33 height 9
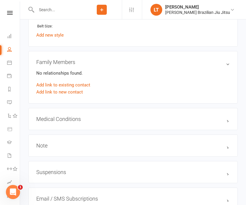
scroll to position [553, 0]
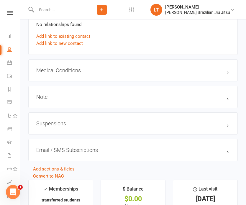
click at [111, 98] on div "Note edit" at bounding box center [133, 97] width 210 height 22
click at [112, 94] on h3 "Note edit" at bounding box center [133, 97] width 194 height 6
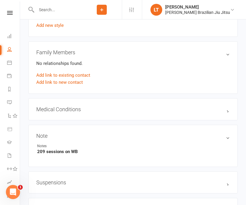
scroll to position [436, 0]
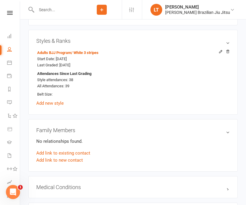
click at [56, 10] on input "text" at bounding box center [58, 10] width 47 height 8
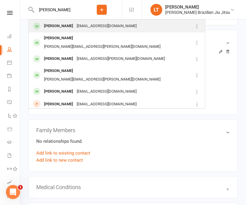
type input "Michael Manouss"
click at [73, 26] on div "Michael Manoussakis" at bounding box center [58, 26] width 33 height 9
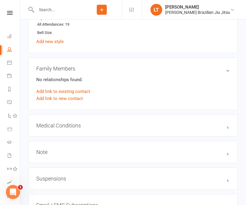
scroll to position [535, 0]
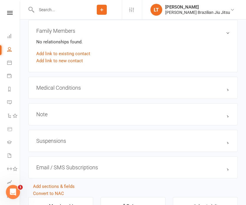
click at [91, 116] on div "Note edit" at bounding box center [133, 114] width 210 height 22
click at [93, 111] on h3 "Note edit" at bounding box center [133, 114] width 194 height 6
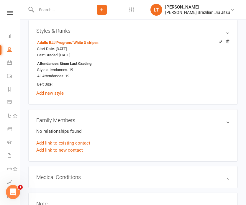
scroll to position [498, 0]
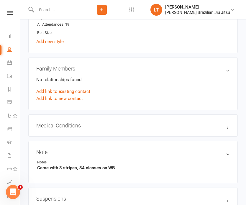
click at [54, 9] on input "text" at bounding box center [58, 10] width 47 height 8
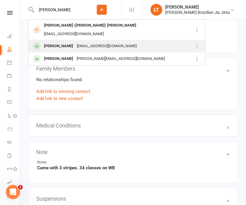
type input "Theodore"
click at [64, 42] on div "Theodore Argyrakakis" at bounding box center [58, 46] width 33 height 9
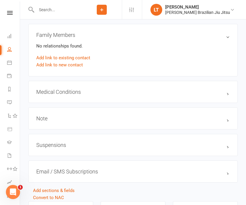
scroll to position [532, 0]
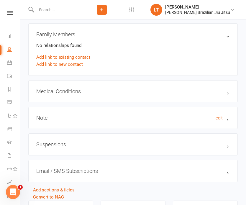
click at [155, 115] on h3 "Note edit" at bounding box center [133, 118] width 194 height 6
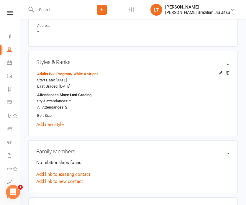
scroll to position [413, 0]
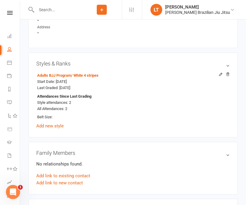
click at [57, 9] on input "text" at bounding box center [58, 10] width 47 height 8
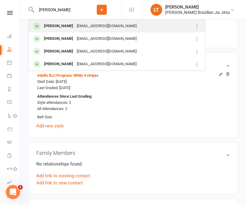
type input "[PERSON_NAME]"
click at [58, 25] on div "[PERSON_NAME]" at bounding box center [58, 26] width 33 height 9
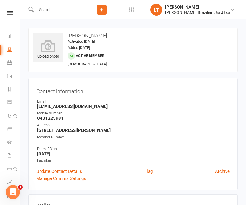
click at [55, 12] on input "text" at bounding box center [58, 10] width 47 height 8
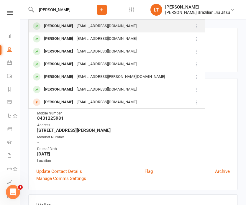
type input "arron nguyen"
click at [121, 24] on div "Arron Nguyen arronxnguyen@gmail.com" at bounding box center [110, 26] width 162 height 12
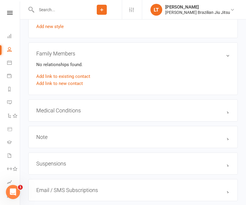
scroll to position [538, 0]
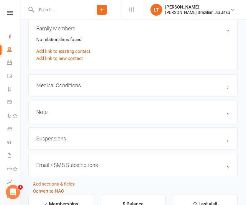
click at [99, 138] on h3 "Suspensions" at bounding box center [133, 138] width 194 height 6
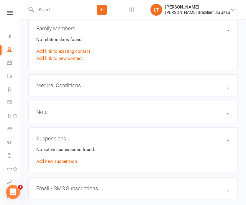
click at [87, 113] on div "Note edit" at bounding box center [133, 112] width 210 height 22
click at [60, 109] on h3 "Note edit" at bounding box center [133, 112] width 194 height 6
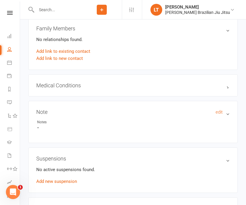
click at [50, 109] on h3 "Note edit" at bounding box center [133, 112] width 194 height 6
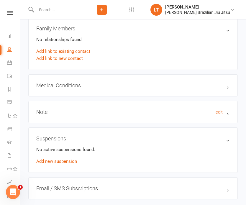
click at [50, 109] on h3 "Note edit" at bounding box center [133, 112] width 194 height 6
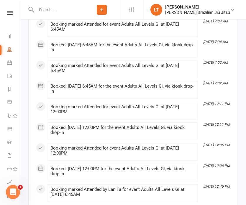
scroll to position [1408, 0]
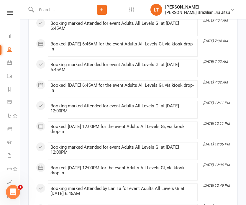
click at [44, 11] on input "text" at bounding box center [58, 10] width 47 height 8
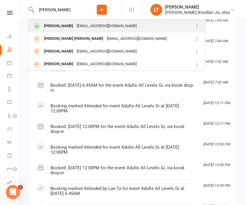
type input "Duncan"
click at [62, 26] on div "Duncan Savage" at bounding box center [58, 26] width 33 height 9
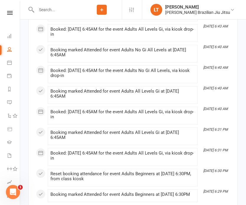
scroll to position [1900, 0]
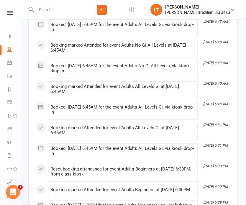
click at [50, 8] on input "text" at bounding box center [58, 10] width 47 height 8
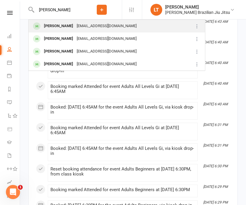
type input "Trent hanlon"
click at [75, 25] on div "[EMAIL_ADDRESS][DOMAIN_NAME]" at bounding box center [106, 26] width 63 height 9
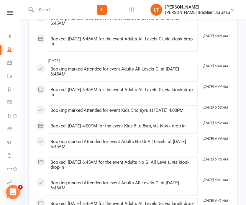
scroll to position [1038, 0]
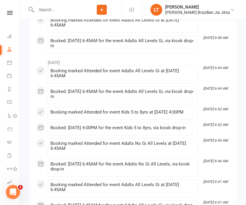
click at [49, 8] on input "text" at bounding box center [58, 10] width 47 height 8
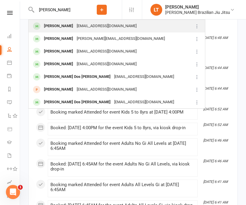
type input "Hugo sands"
click at [55, 27] on div "Hugo Sands" at bounding box center [58, 26] width 33 height 9
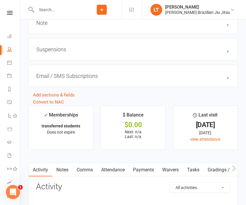
scroll to position [624, 0]
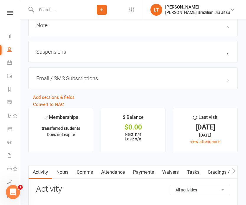
click at [49, 9] on input "text" at bounding box center [58, 10] width 47 height 8
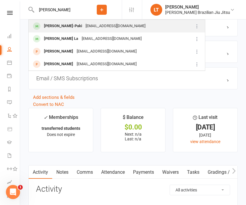
type input "emerson"
click at [61, 25] on div "Emersen Tamura-Paki" at bounding box center [63, 26] width 42 height 9
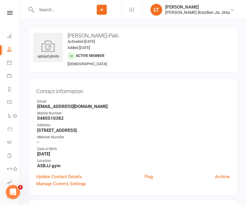
click at [47, 6] on input "text" at bounding box center [58, 10] width 47 height 8
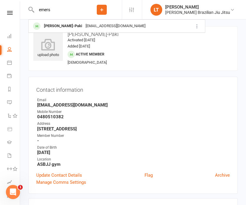
scroll to position [2, 0]
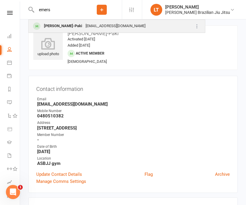
type input "emers"
click at [96, 26] on div "emersen.tpaki@gmail.com" at bounding box center [115, 26] width 63 height 9
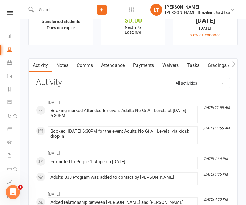
scroll to position [724, 0]
